Goal: Task Accomplishment & Management: Manage account settings

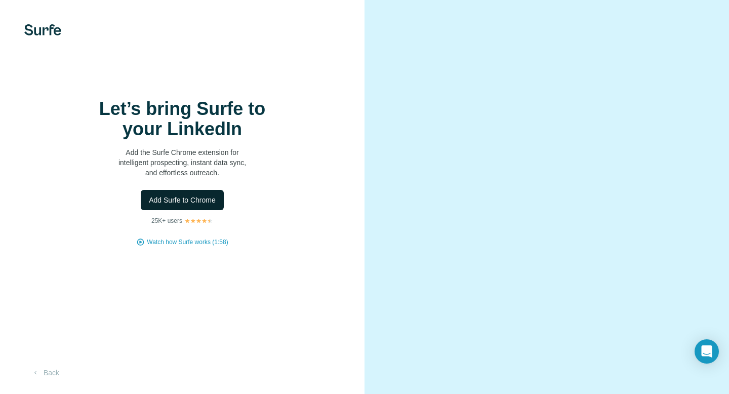
click at [185, 206] on button "Add Surfe to Chrome" at bounding box center [182, 200] width 83 height 20
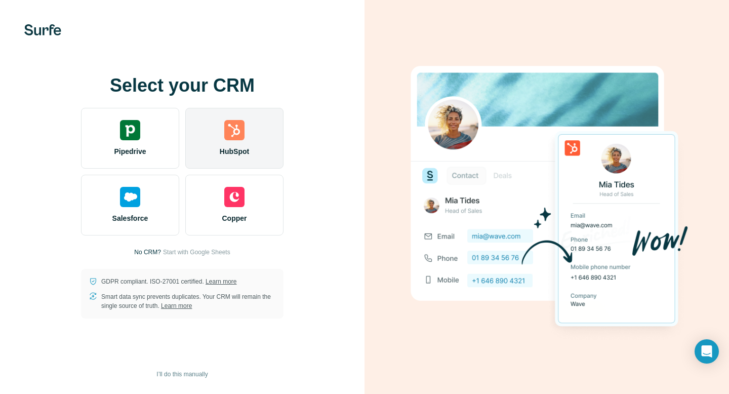
click at [266, 154] on div "HubSpot" at bounding box center [234, 138] width 98 height 61
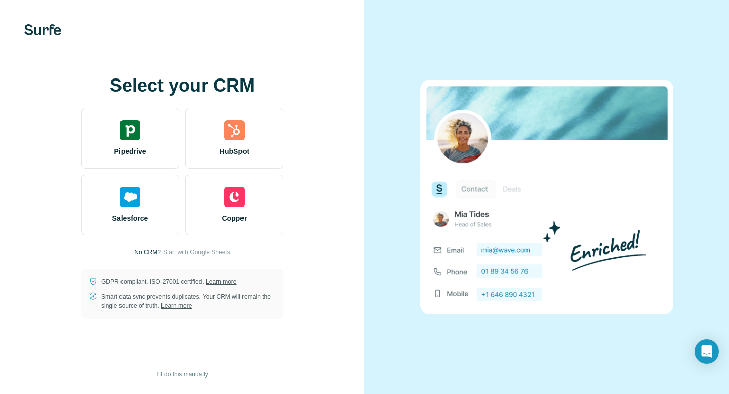
click at [32, 29] on img at bounding box center [42, 29] width 37 height 11
click at [185, 371] on span "I’ll do this manually" at bounding box center [182, 374] width 51 height 9
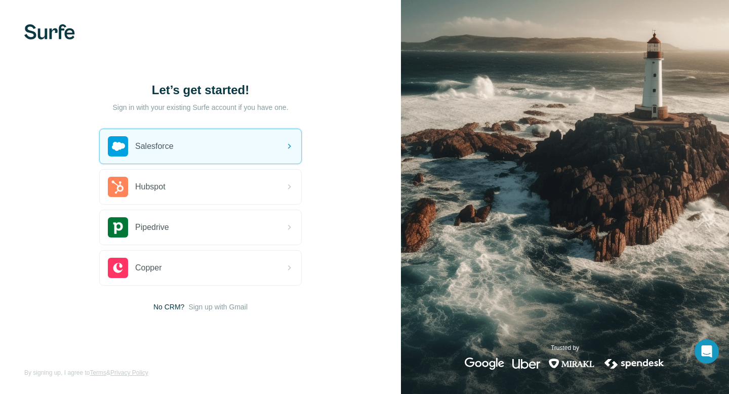
click at [31, 28] on img at bounding box center [49, 31] width 51 height 15
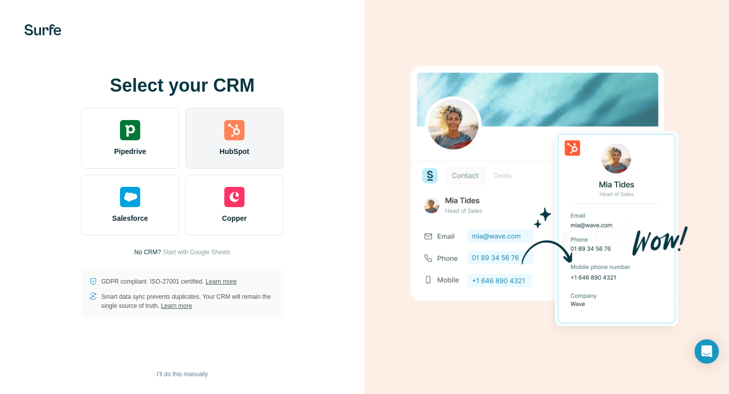
click at [263, 135] on div "HubSpot" at bounding box center [234, 138] width 98 height 61
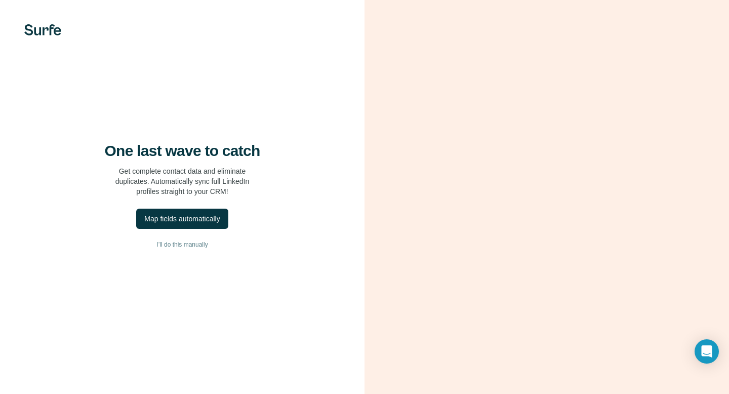
click at [107, 148] on h4 "One last wave to catch" at bounding box center [183, 151] width 156 height 18
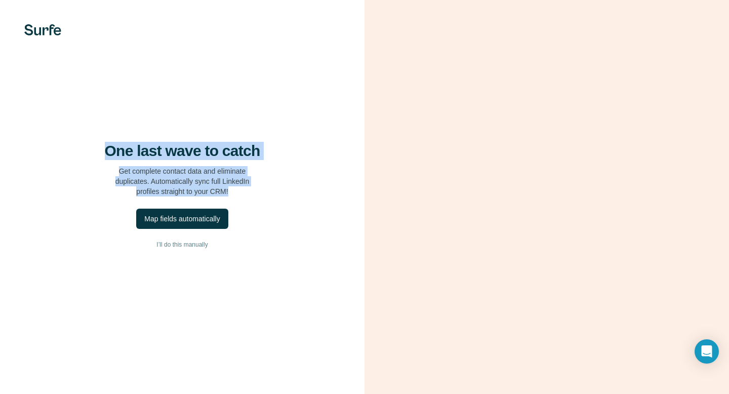
drag, startPoint x: 127, startPoint y: 157, endPoint x: 245, endPoint y: 195, distance: 123.3
click at [245, 195] on div "One last wave to catch Get complete contact data and eliminate duplicates. Auto…" at bounding box center [182, 169] width 324 height 55
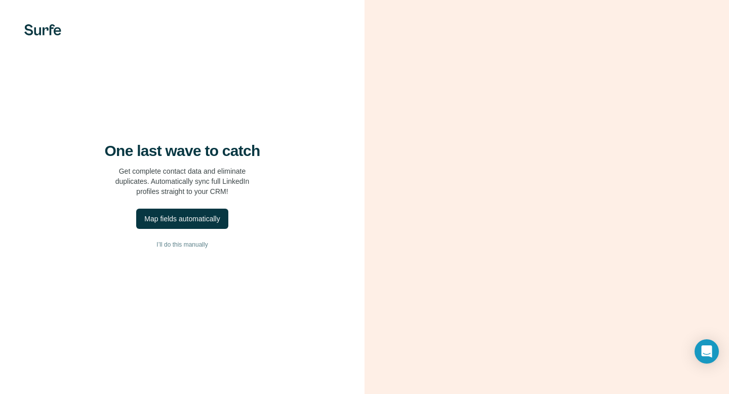
click at [117, 197] on div "One last wave to catch Get complete contact data and eliminate duplicates. Auto…" at bounding box center [182, 197] width 365 height 394
drag, startPoint x: 128, startPoint y: 210, endPoint x: 209, endPoint y: 247, distance: 89.1
click at [209, 247] on div "One last wave to catch Get complete contact data and eliminate duplicates. Auto…" at bounding box center [182, 197] width 365 height 394
click at [196, 248] on span "I’ll do this manually" at bounding box center [182, 244] width 51 height 9
click at [196, 247] on span "I’ll do this manually" at bounding box center [182, 244] width 51 height 9
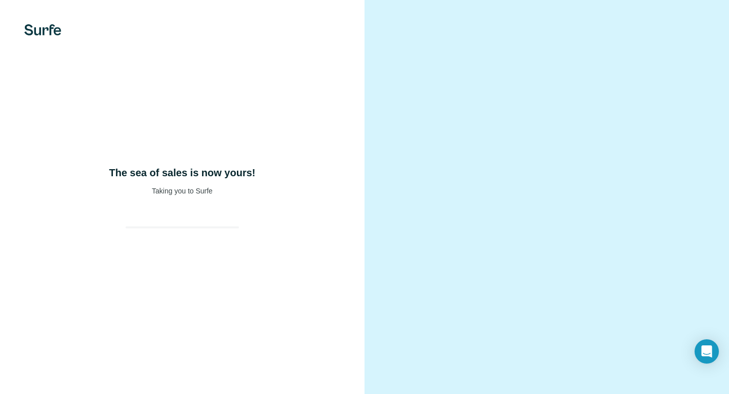
click at [231, 246] on div "The sea of sales is now yours! Taking you to Surfe" at bounding box center [182, 197] width 365 height 394
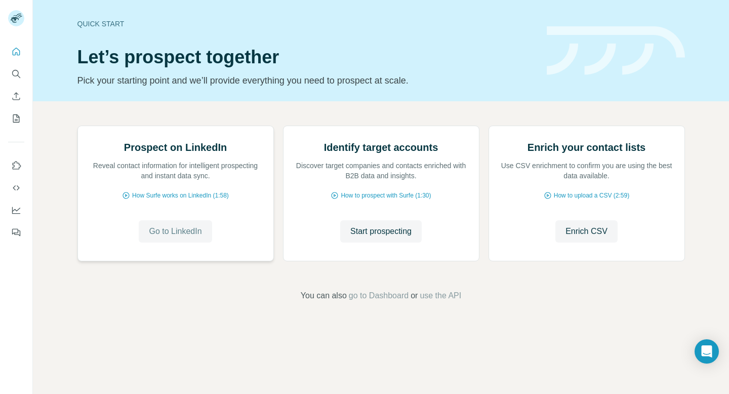
click at [195, 238] on span "Go to LinkedIn" at bounding box center [175, 231] width 53 height 12
click at [15, 167] on icon "Use Surfe on LinkedIn" at bounding box center [16, 166] width 10 height 10
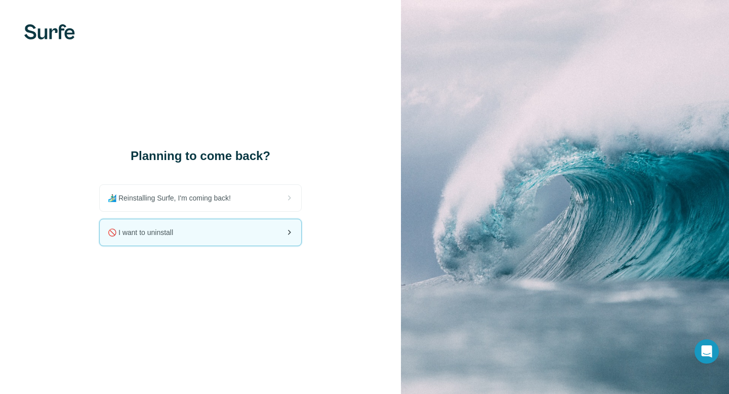
click at [238, 227] on div "🚫 I want to uninstall" at bounding box center [201, 232] width 202 height 26
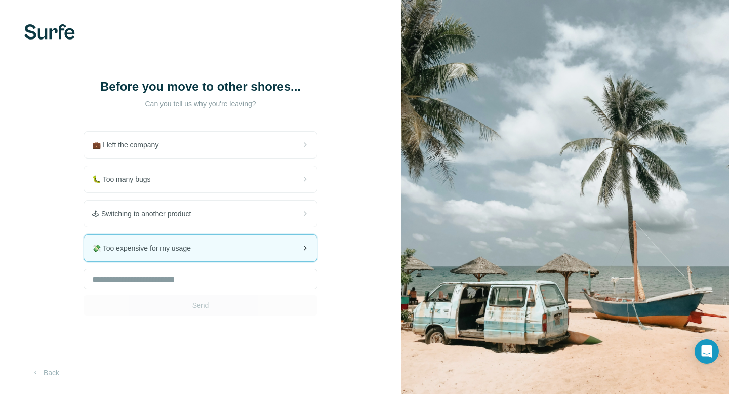
click at [225, 236] on div "💸 Too expensive for my usage" at bounding box center [200, 248] width 233 height 26
